Goal: Find specific page/section: Find specific page/section

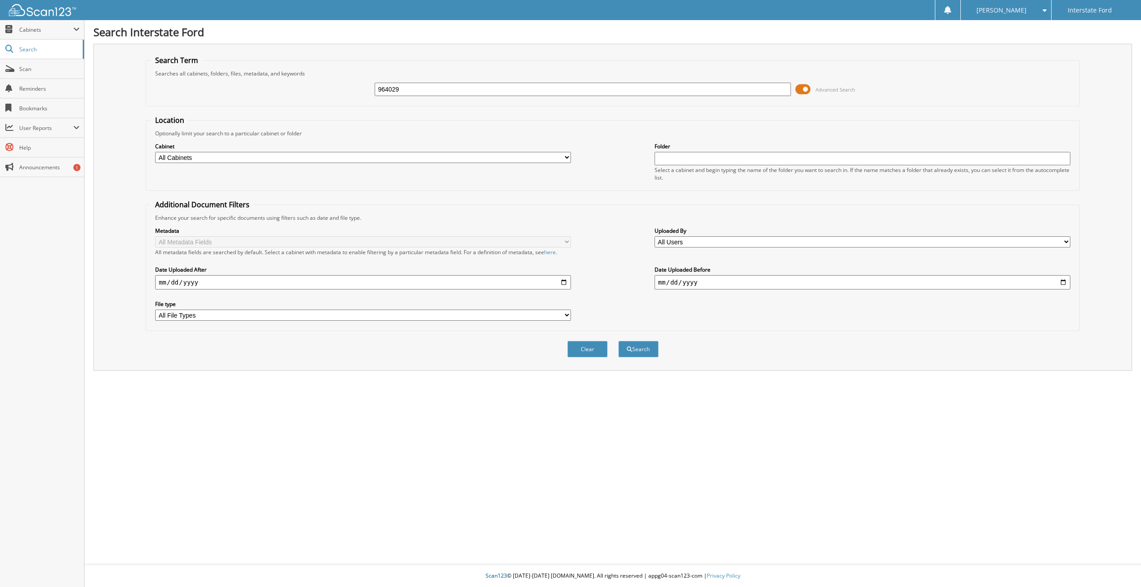
type input "964029"
click at [618, 341] on button "Search" at bounding box center [638, 349] width 40 height 17
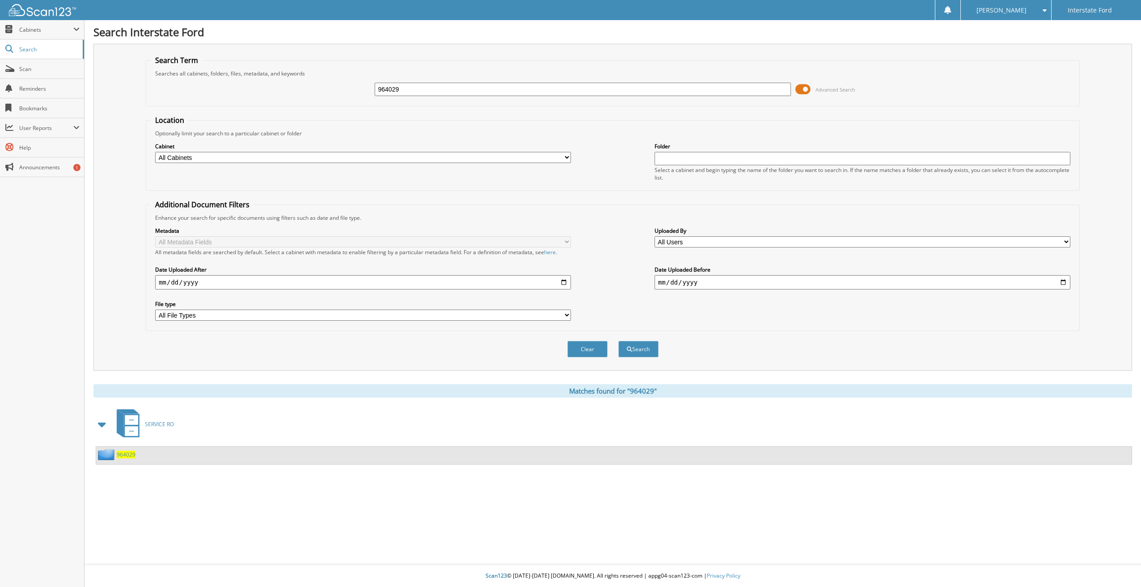
click at [126, 452] on span "964029" at bounding box center [126, 455] width 19 height 8
